Goal: Register for event/course

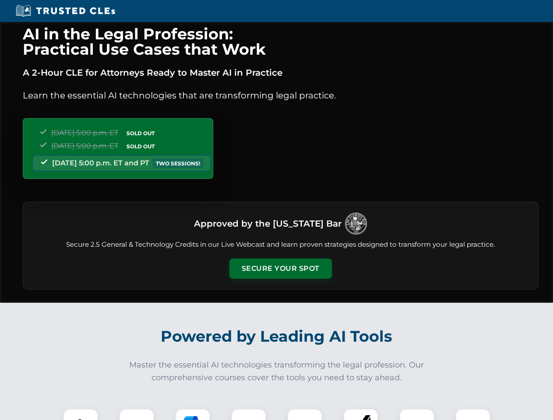
click at [280, 269] on button "Secure Your Spot" at bounding box center [281, 269] width 102 height 20
click at [81, 415] on img at bounding box center [80, 426] width 25 height 25
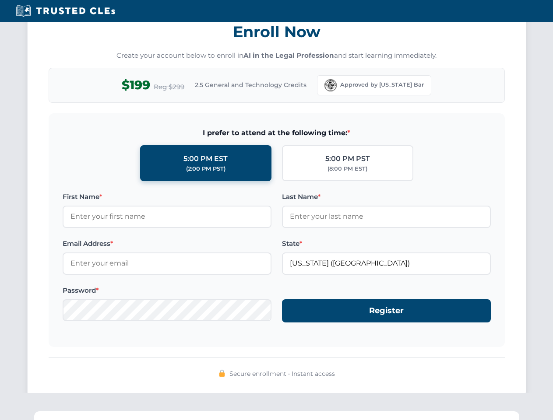
scroll to position [860, 0]
